Goal: Task Accomplishment & Management: Use online tool/utility

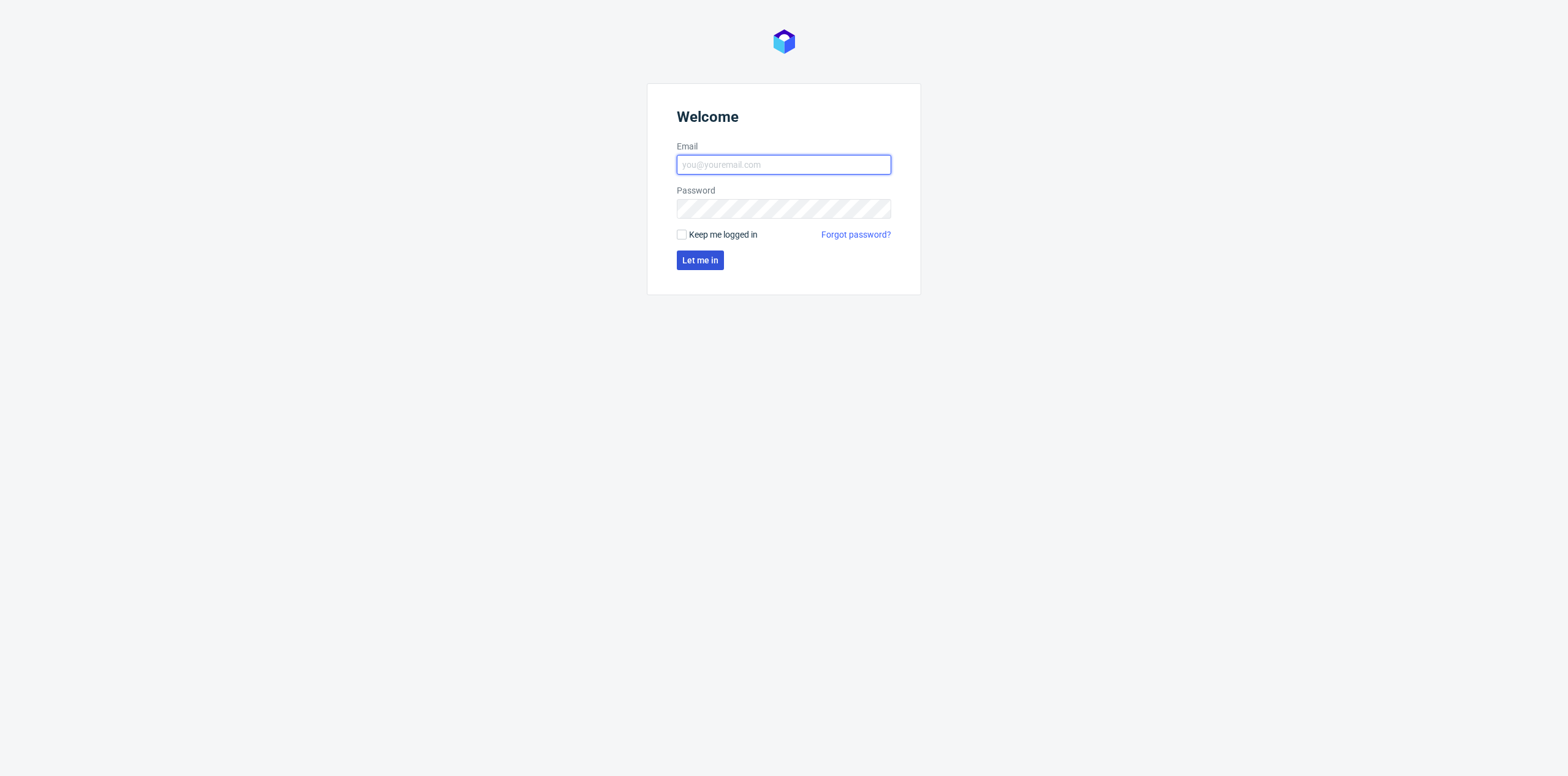
type input "[PERSON_NAME][EMAIL_ADDRESS][PERSON_NAME][DOMAIN_NAME]"
click at [702, 265] on button "Let me in" at bounding box center [700, 260] width 47 height 20
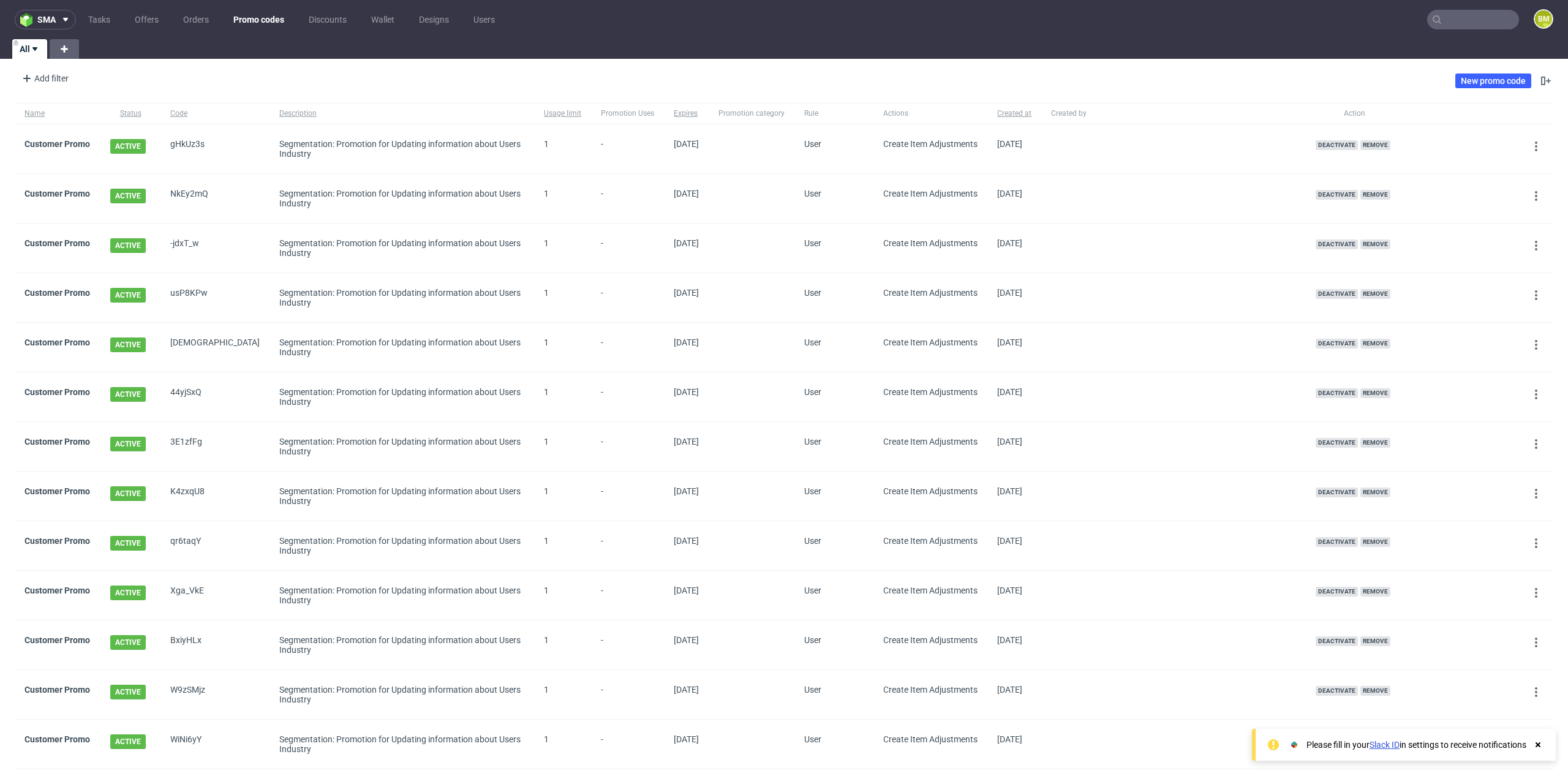
click at [169, 75] on div "Add filter Hide filters Clear all New promo code" at bounding box center [784, 80] width 1568 height 34
click at [66, 145] on link "Customer Promo" at bounding box center [57, 144] width 65 height 10
click at [352, 75] on div "Add filter Hide filters Clear all New promo code" at bounding box center [784, 80] width 1568 height 34
click at [1372, 87] on div "Add filter Hide filters Clear all New promo code" at bounding box center [784, 80] width 1568 height 34
click at [1489, 82] on link "New promo code" at bounding box center [1493, 80] width 76 height 14
